Goal: Information Seeking & Learning: Learn about a topic

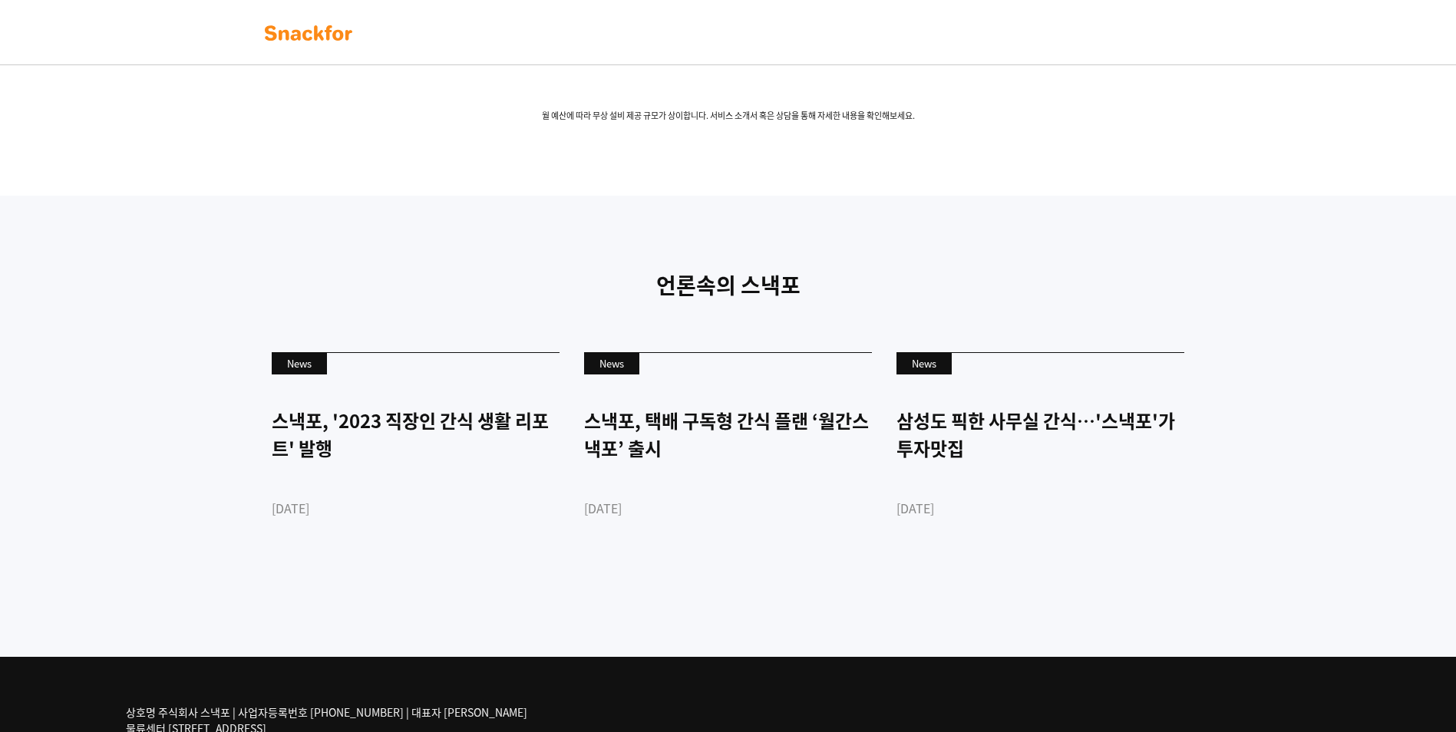
scroll to position [3325, 0]
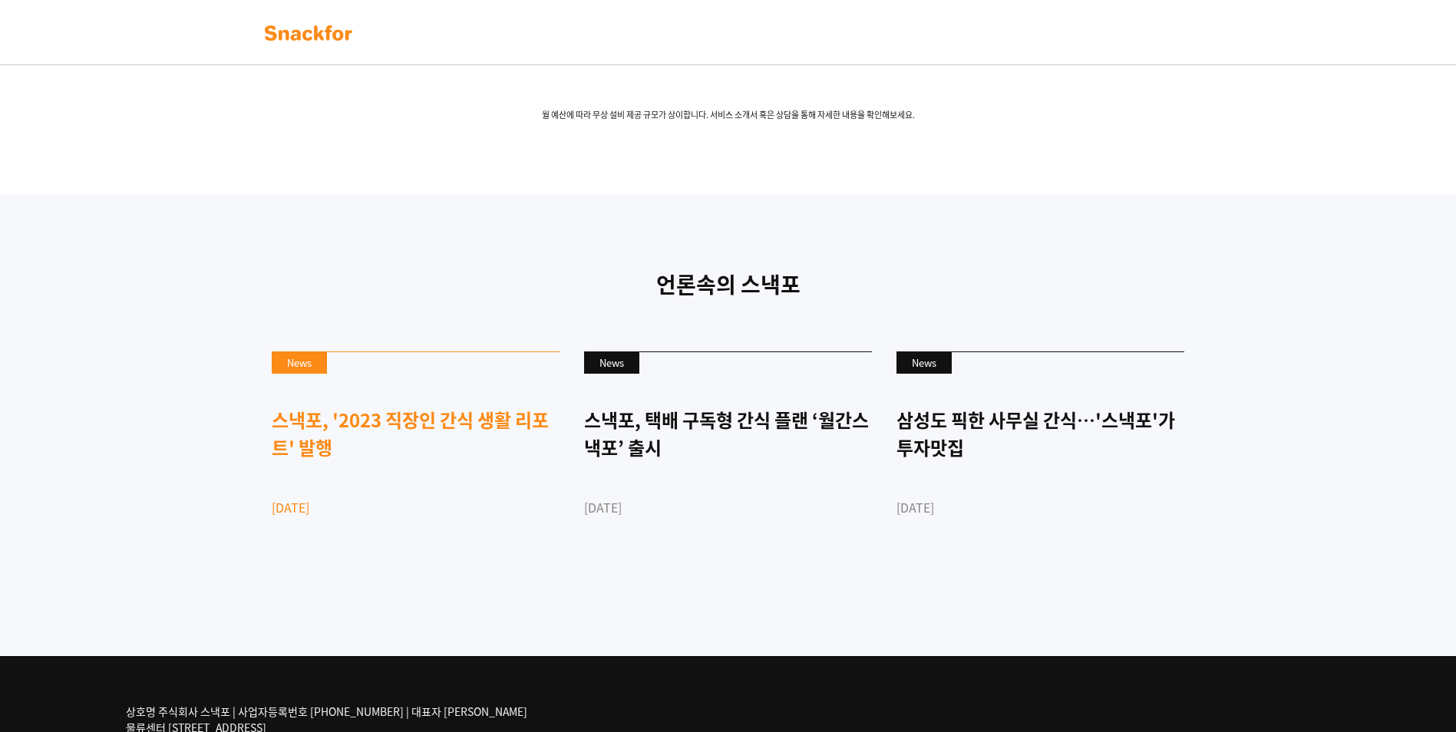
click at [426, 461] on div "스낵포, '2023 직장인 간식 생활 리포트' 발행" at bounding box center [416, 433] width 288 height 55
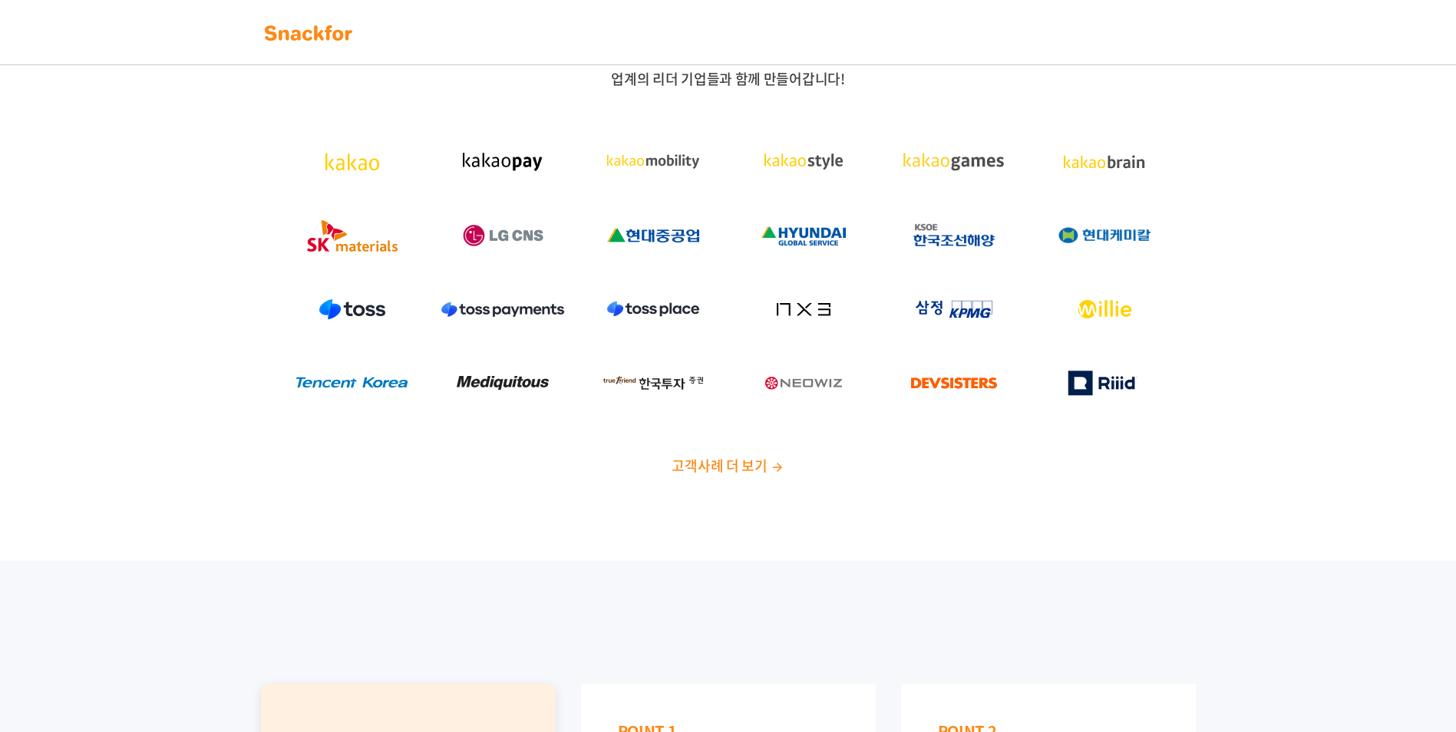
scroll to position [0, 0]
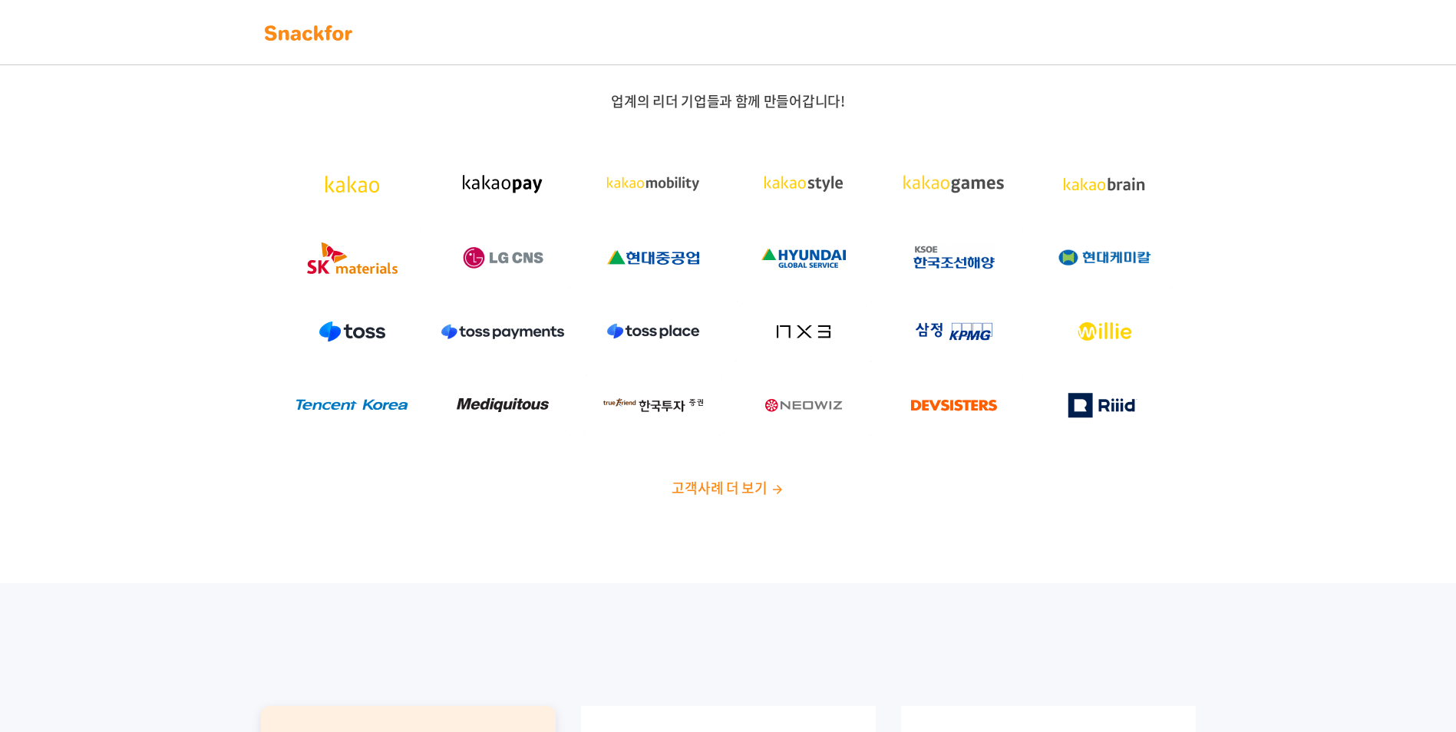
click at [708, 483] on span "고객사례 더 보기" at bounding box center [718, 487] width 95 height 21
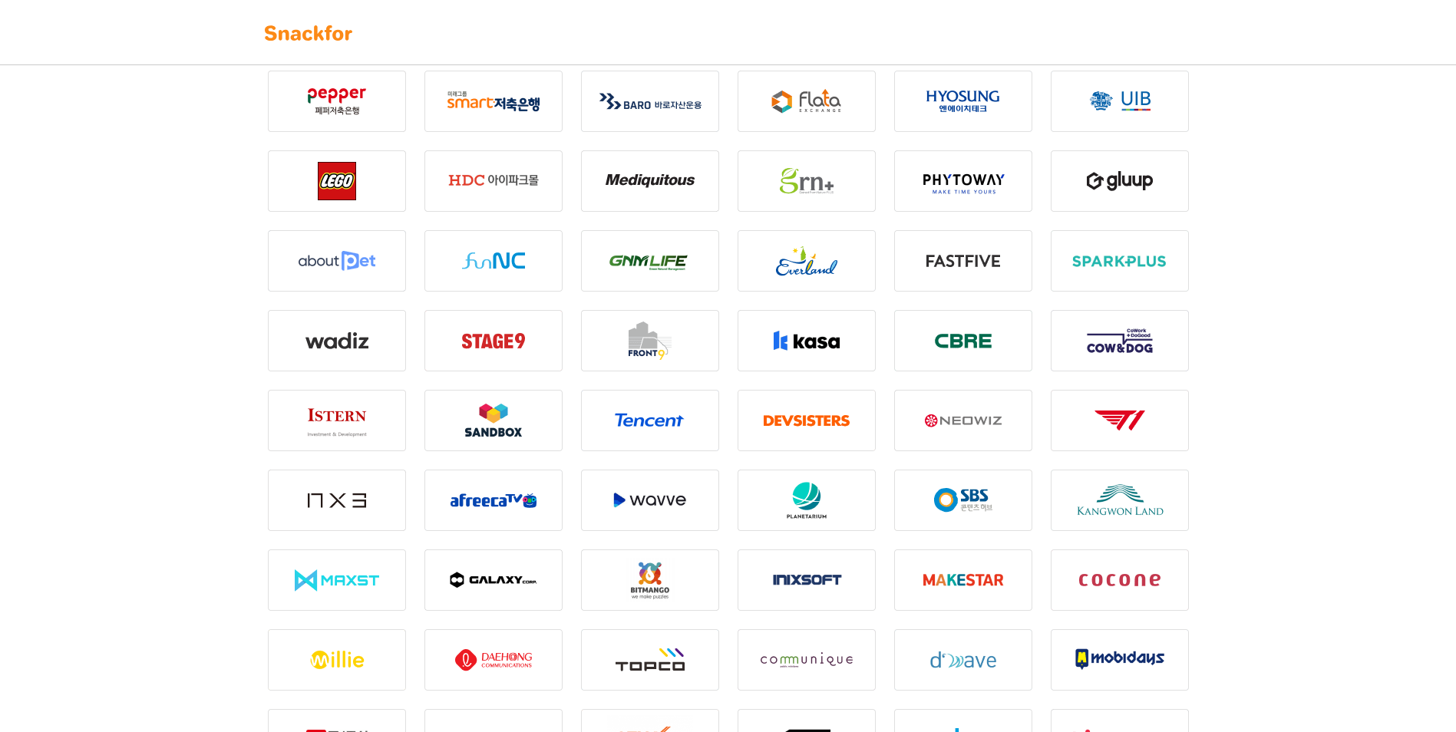
scroll to position [1921, 0]
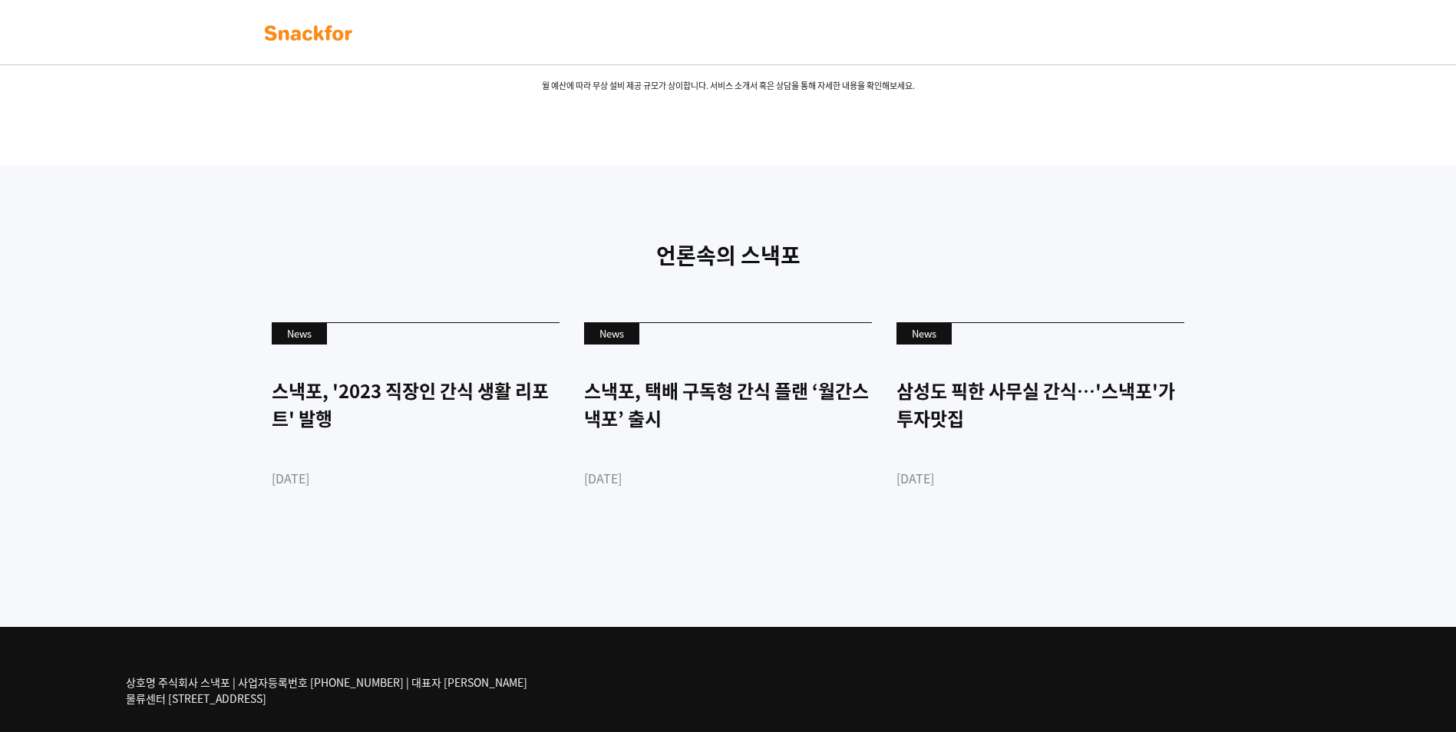
scroll to position [3581, 0]
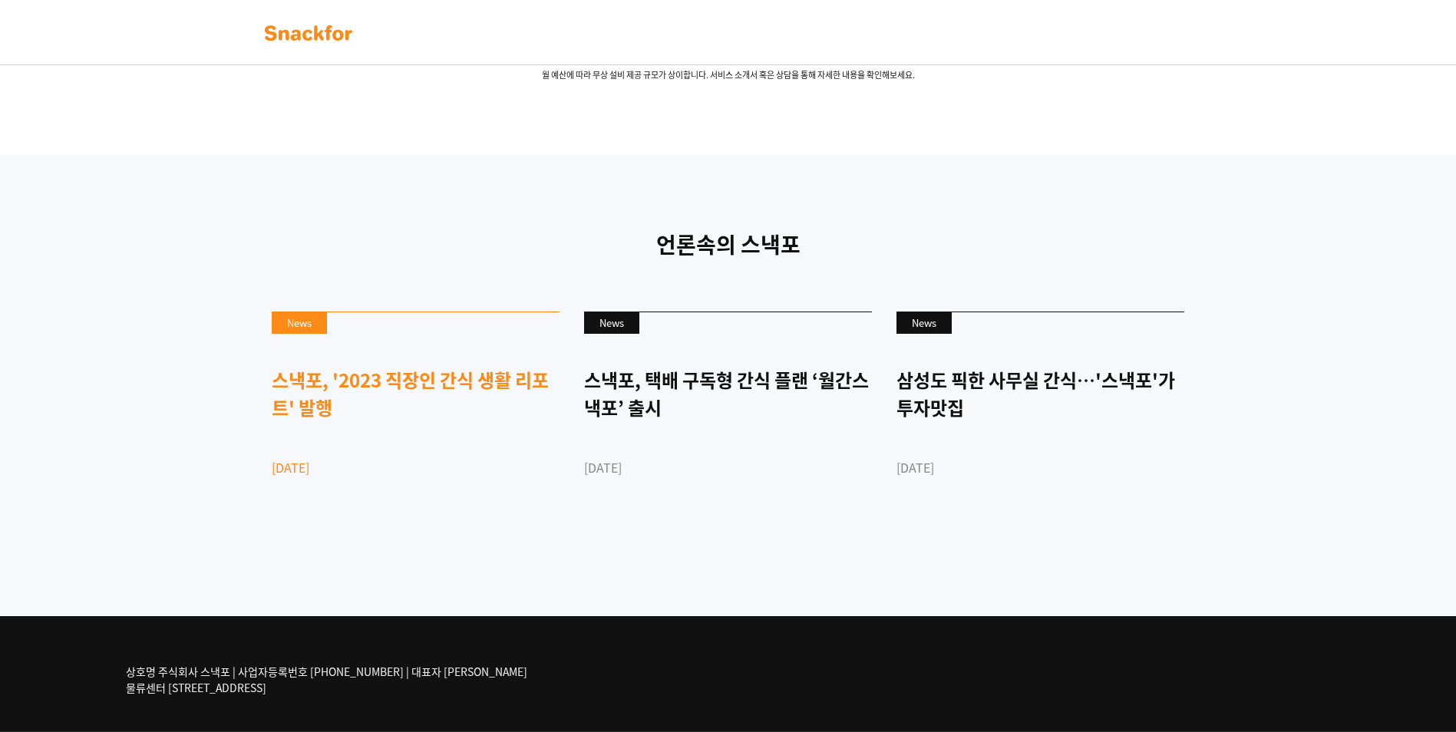
click at [346, 382] on div "스낵포, '2023 직장인 간식 생활 리포트' 발행" at bounding box center [416, 393] width 288 height 55
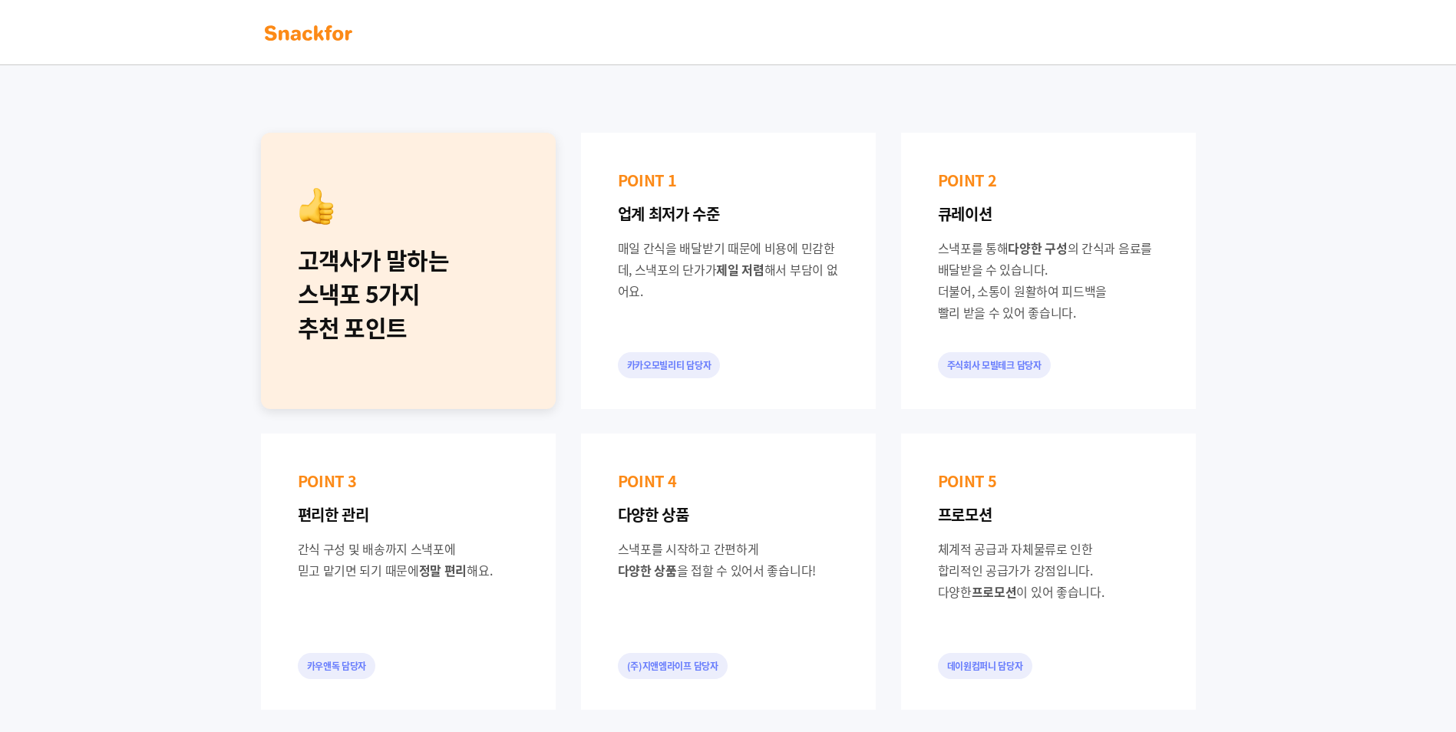
scroll to position [0, 0]
